Goal: Task Accomplishment & Management: Use online tool/utility

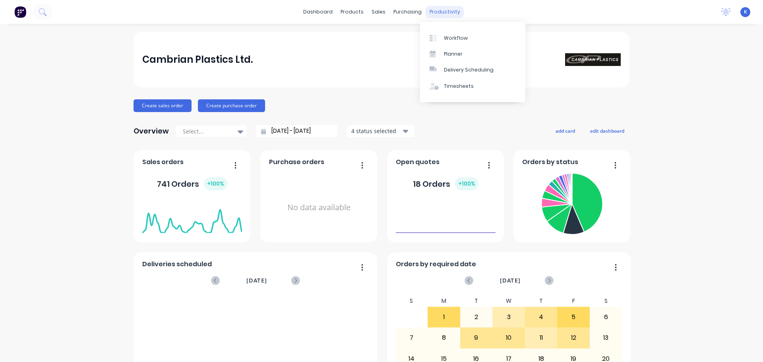
click at [435, 10] on div "productivity" at bounding box center [444, 12] width 39 height 12
click at [452, 39] on div "Workflow" at bounding box center [456, 38] width 24 height 7
click at [458, 41] on div "Workflow" at bounding box center [456, 38] width 24 height 7
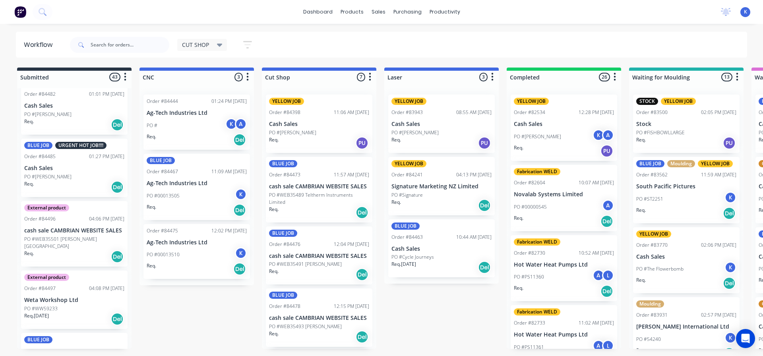
scroll to position [1350, 0]
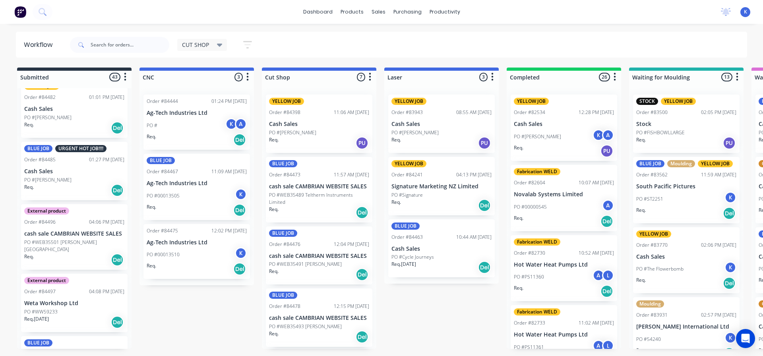
click at [49, 175] on div "BLUE JOB URGENT HOT JOB!!!! Order #84485 01:27 PM [DATE] Cash Sales PO #[PERSON…" at bounding box center [74, 171] width 106 height 58
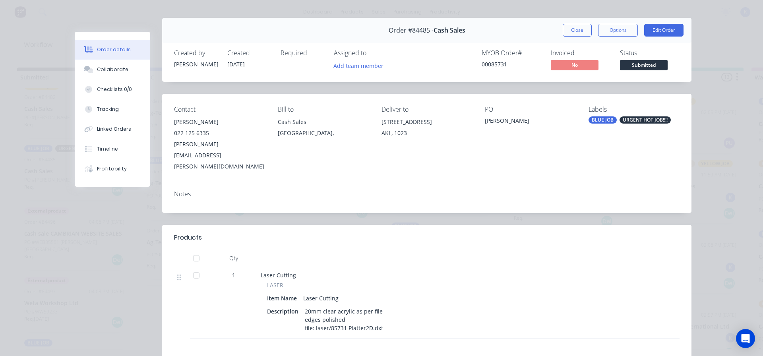
scroll to position [0, 0]
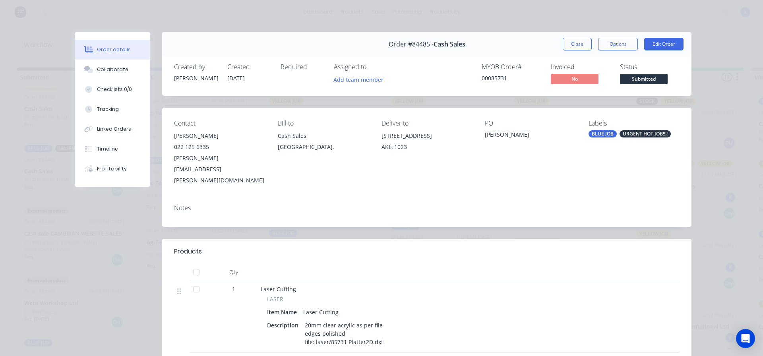
click at [583, 42] on button "Close" at bounding box center [576, 44] width 29 height 13
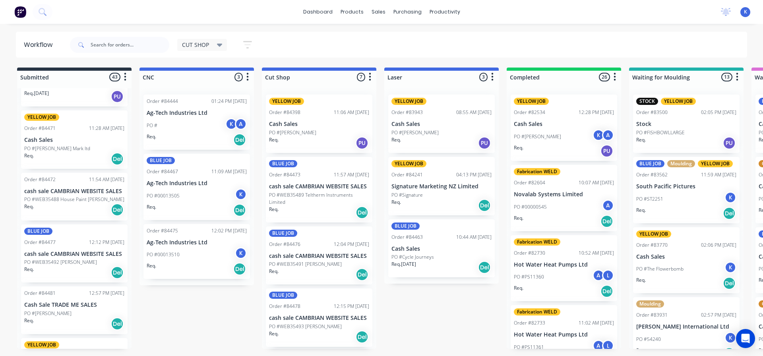
scroll to position [1072, 0]
